Goal: Check status: Check status

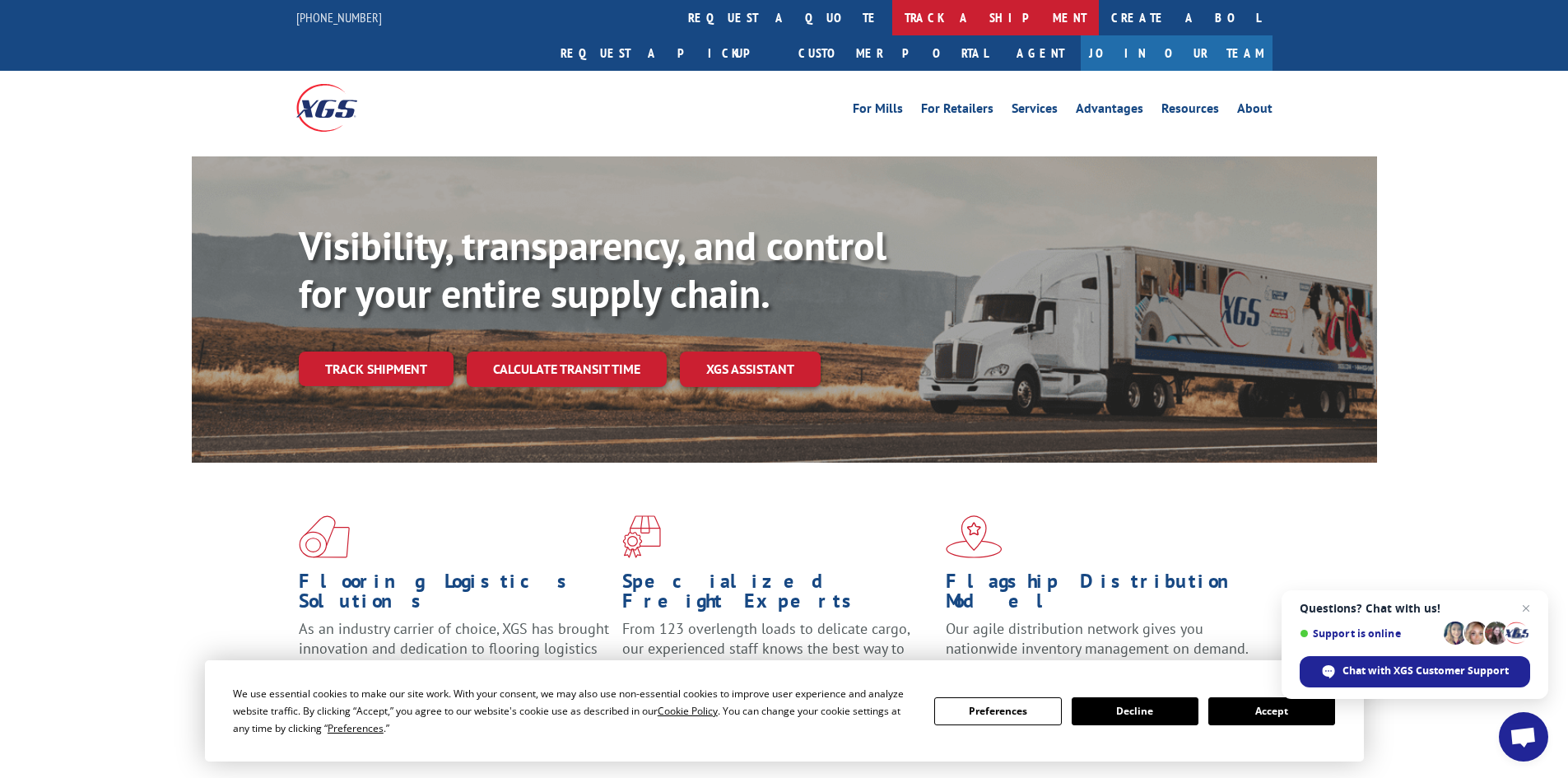
click at [893, 21] on link "track a shipment" at bounding box center [996, 17] width 207 height 35
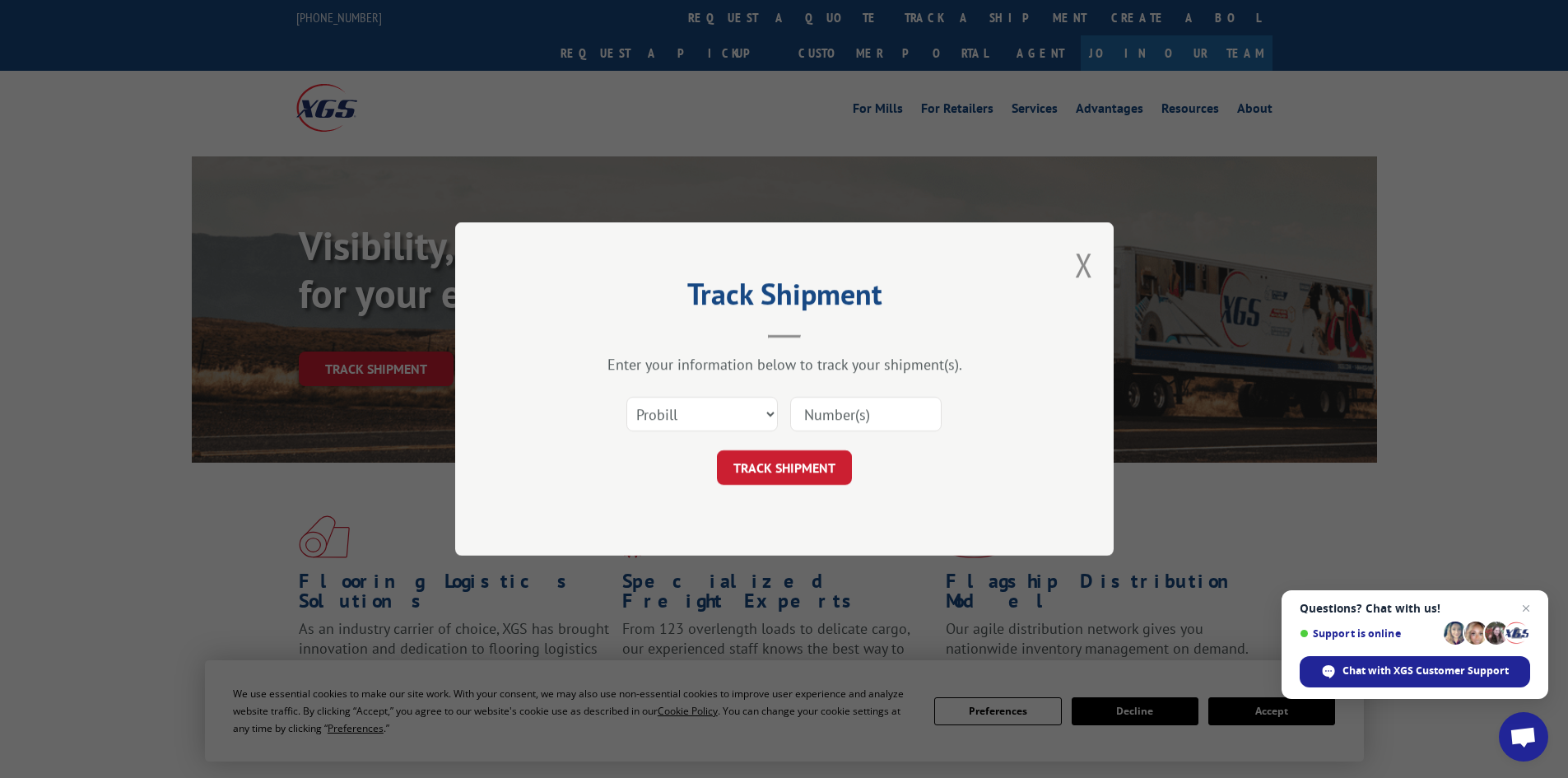
click at [817, 419] on input at bounding box center [866, 414] width 152 height 35
paste input "17230024"
type input "17230024"
click at [787, 461] on button "TRACK SHIPMENT" at bounding box center [784, 467] width 135 height 35
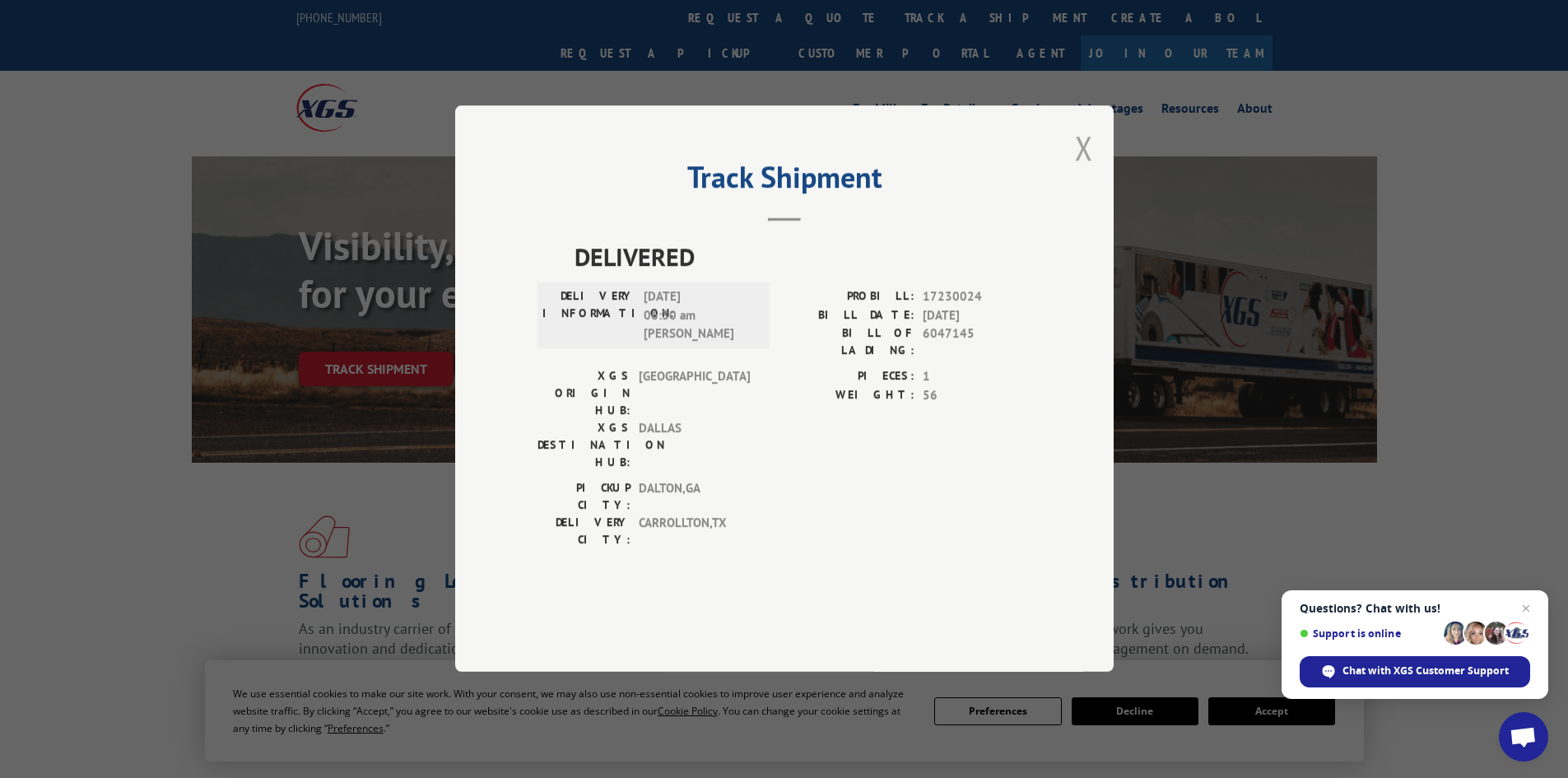
click at [1086, 170] on button "Close modal" at bounding box center [1084, 147] width 18 height 44
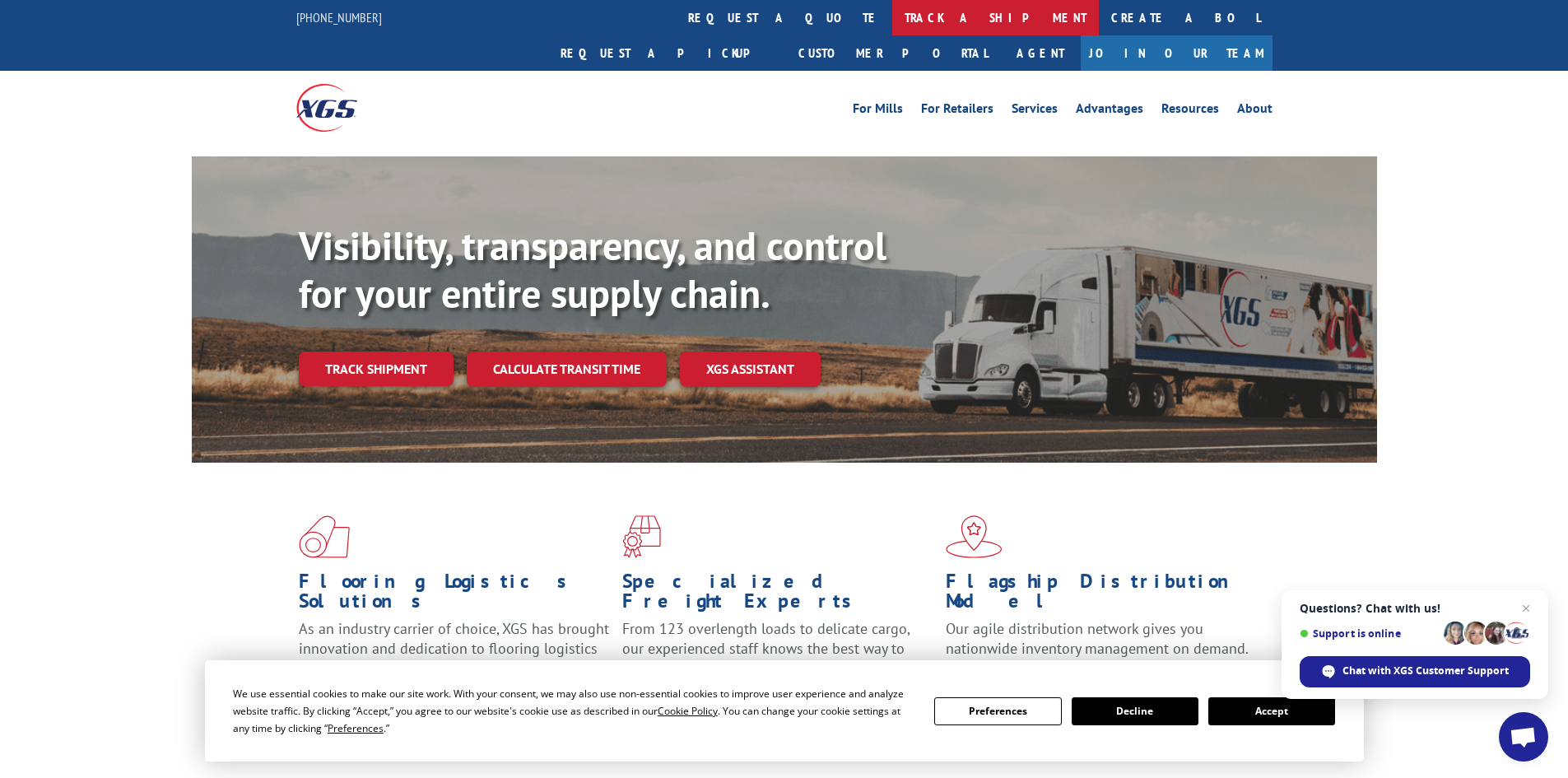
click at [893, 22] on link "track a shipment" at bounding box center [996, 17] width 207 height 35
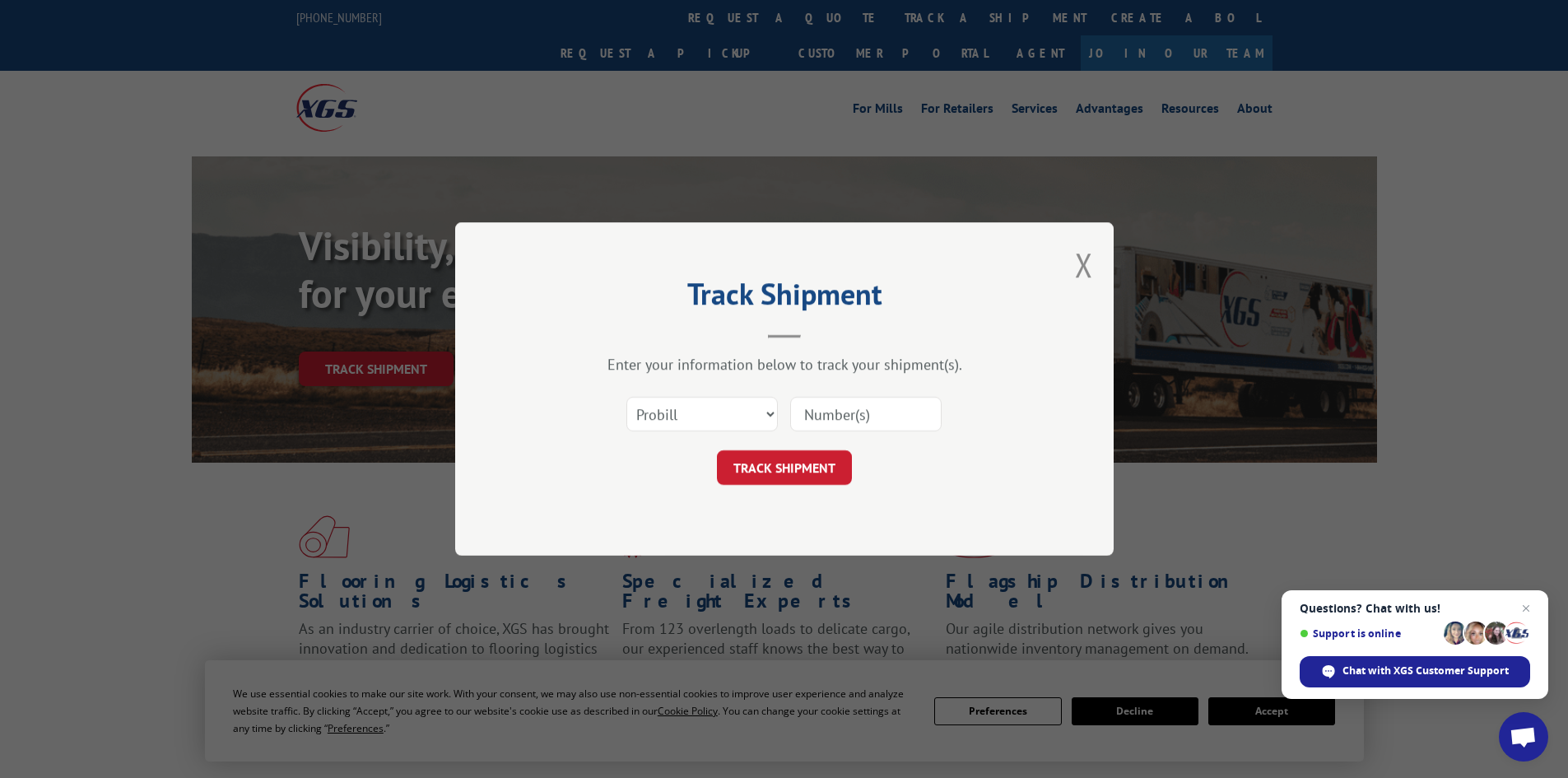
click at [835, 416] on input at bounding box center [866, 414] width 152 height 35
paste input "WG97906639"
type input "WG97906639"
drag, startPoint x: 917, startPoint y: 416, endPoint x: 751, endPoint y: 401, distance: 166.7
click at [759, 407] on div "Select category... Probill BOL PO WG97906639" at bounding box center [784, 414] width 494 height 54
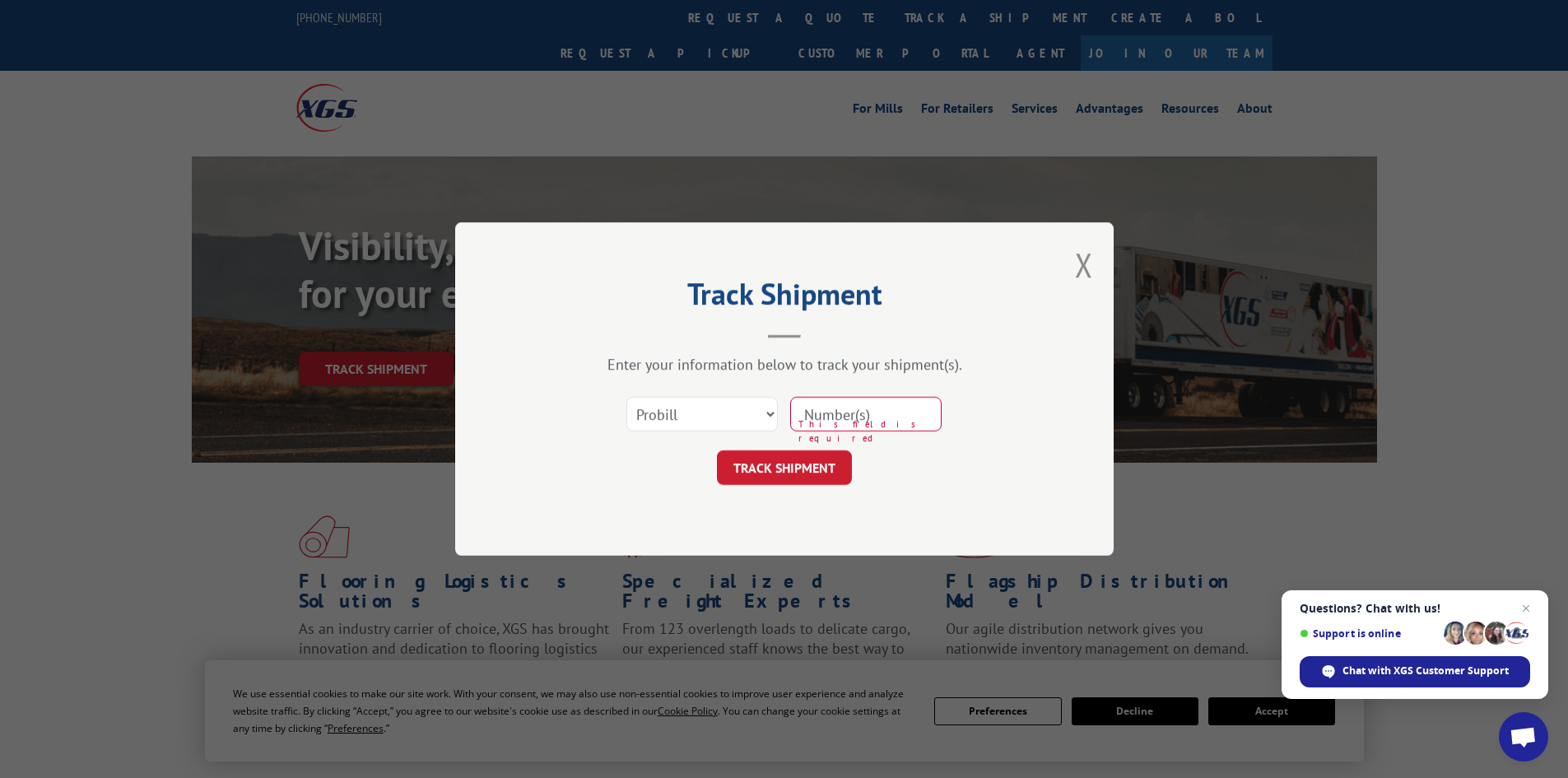
click at [870, 407] on input at bounding box center [866, 414] width 152 height 35
paste input "17230024"
type input "17230024"
click at [787, 468] on button "TRACK SHIPMENT" at bounding box center [784, 467] width 135 height 35
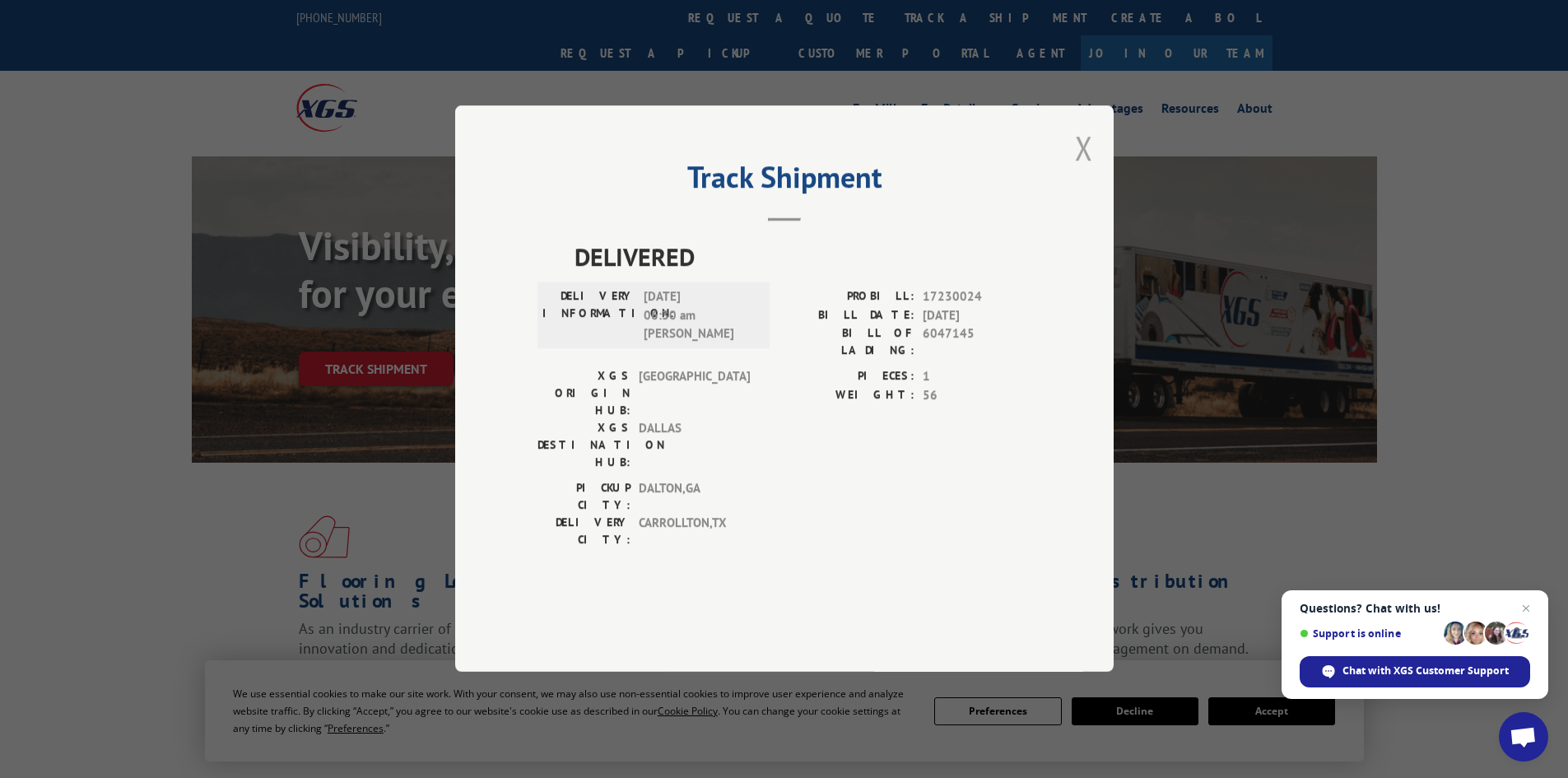
click at [1082, 170] on button "Close modal" at bounding box center [1084, 147] width 18 height 44
